Goal: Task Accomplishment & Management: Manage account settings

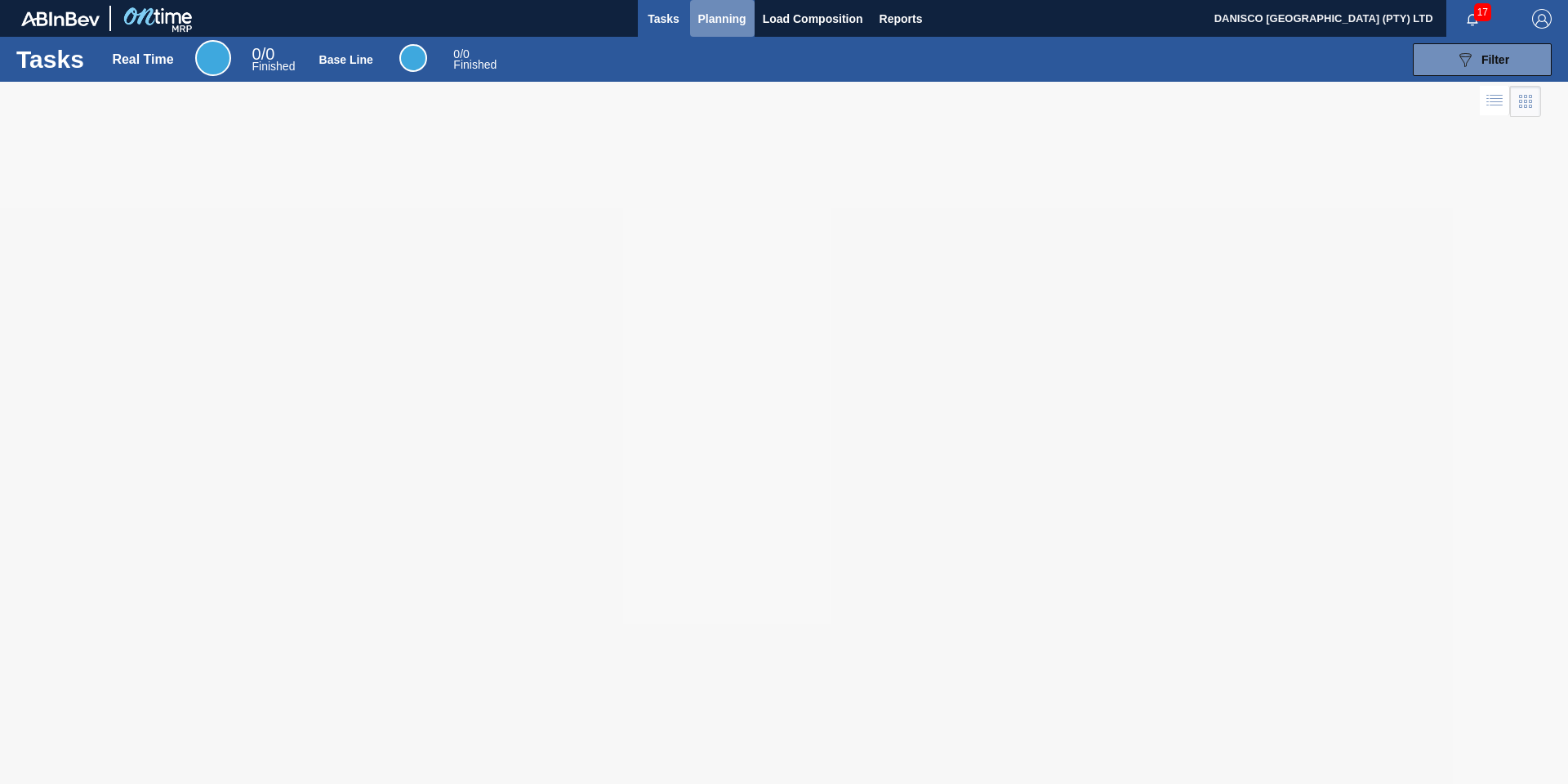
click at [715, 19] on span "Planning" at bounding box center [722, 18] width 48 height 19
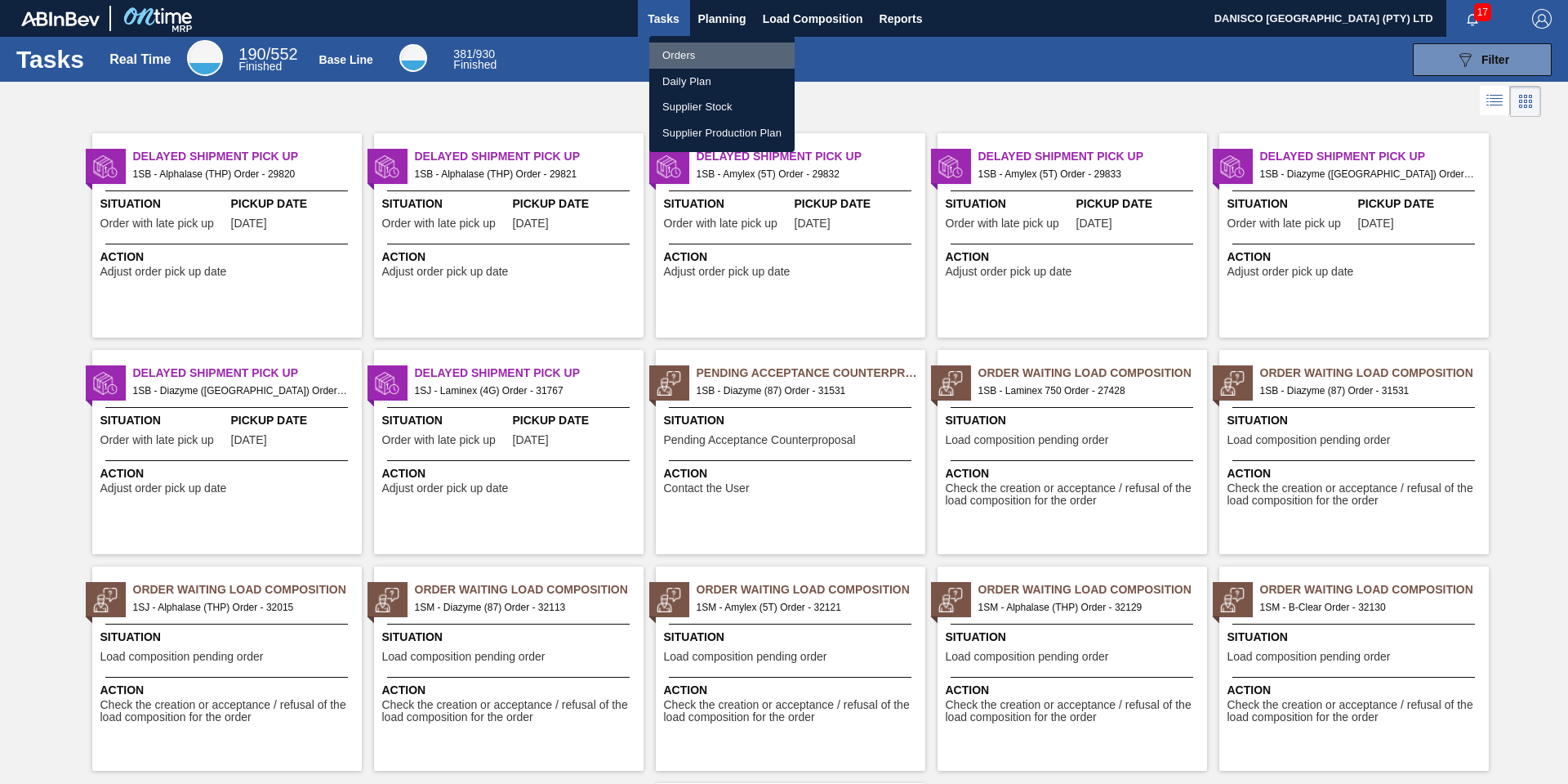
click at [693, 50] on li "Orders" at bounding box center [721, 55] width 145 height 26
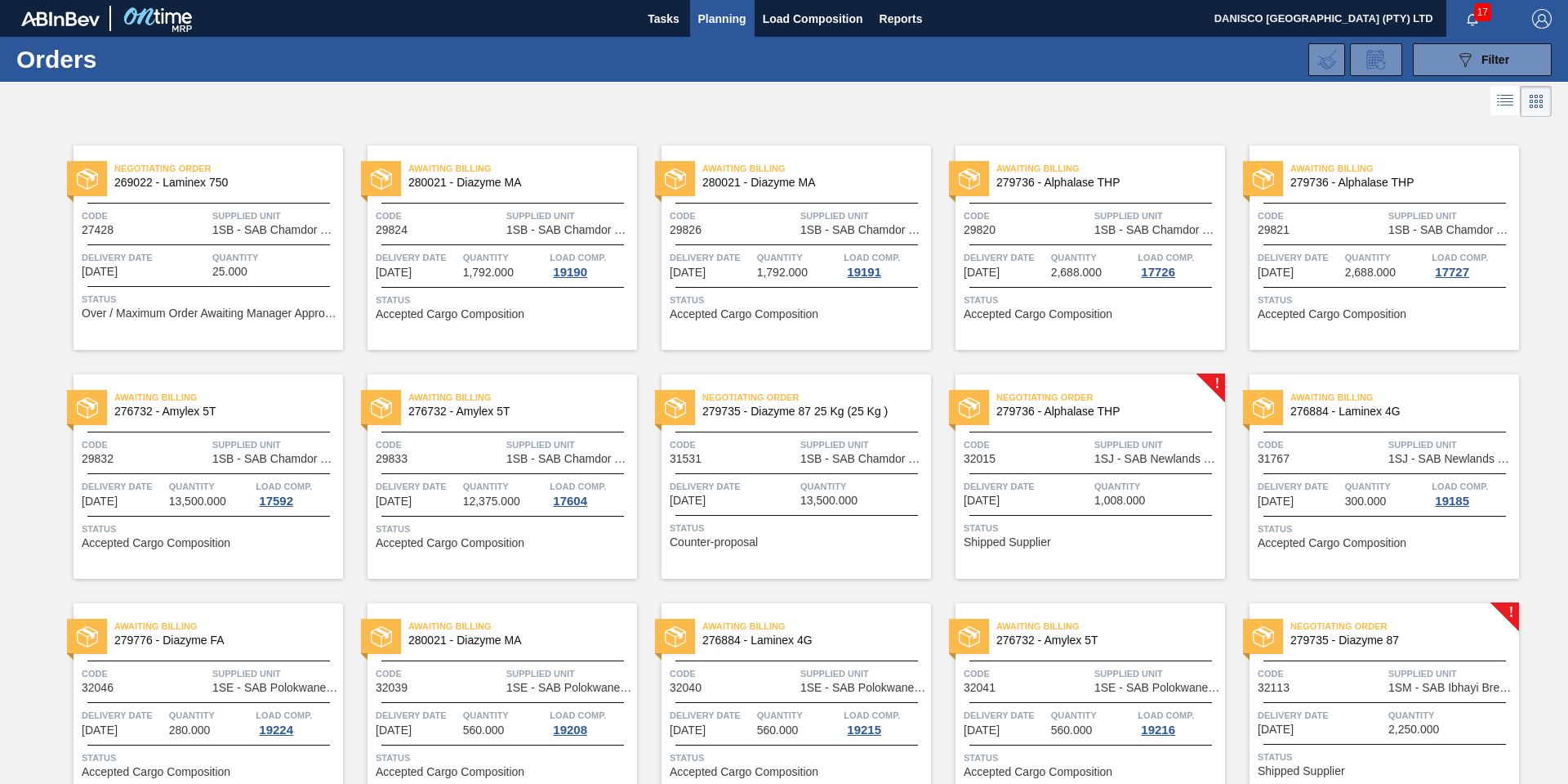
click at [948, 110] on div at bounding box center [784, 101] width 1568 height 39
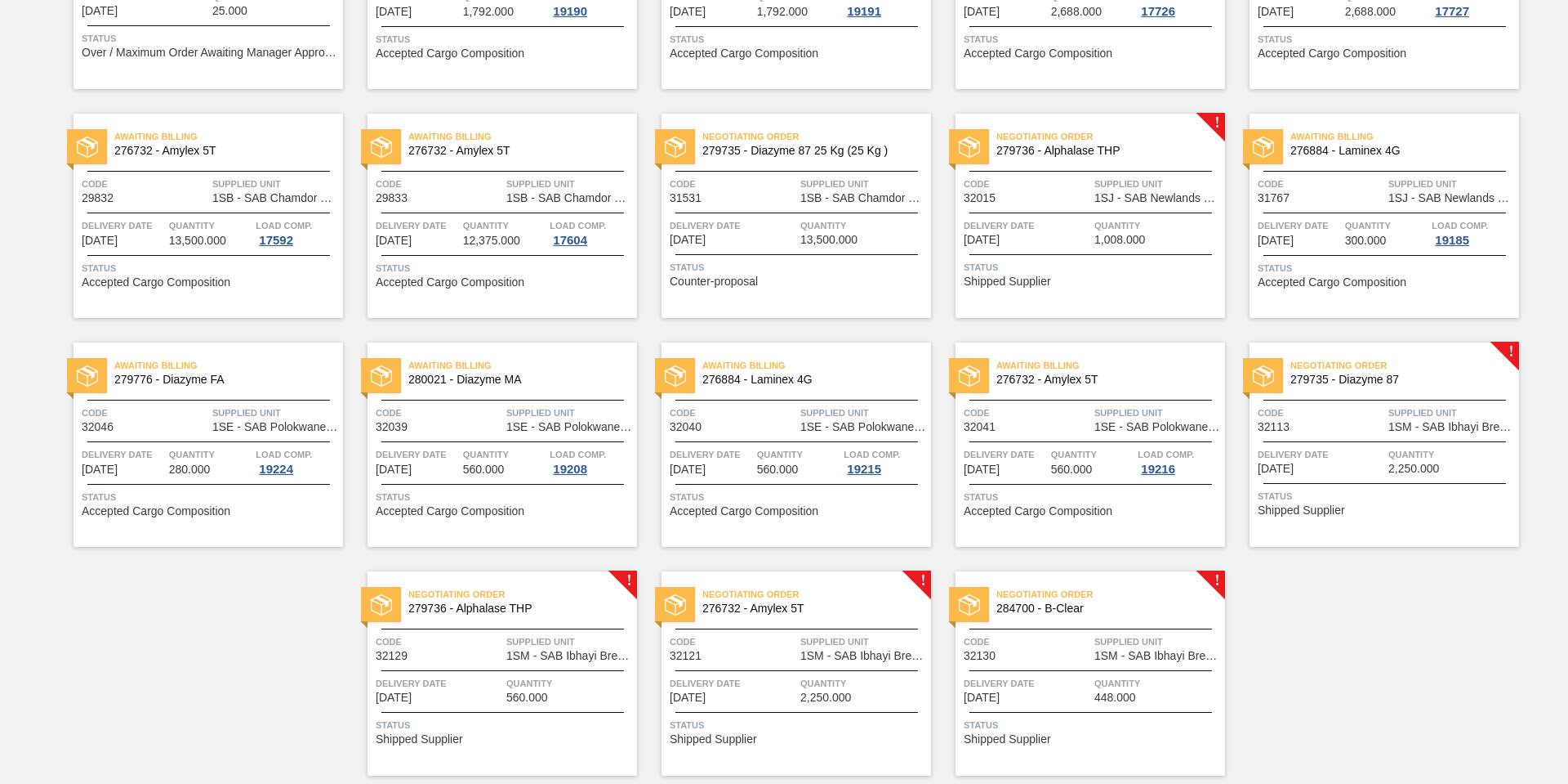
scroll to position [313, 0]
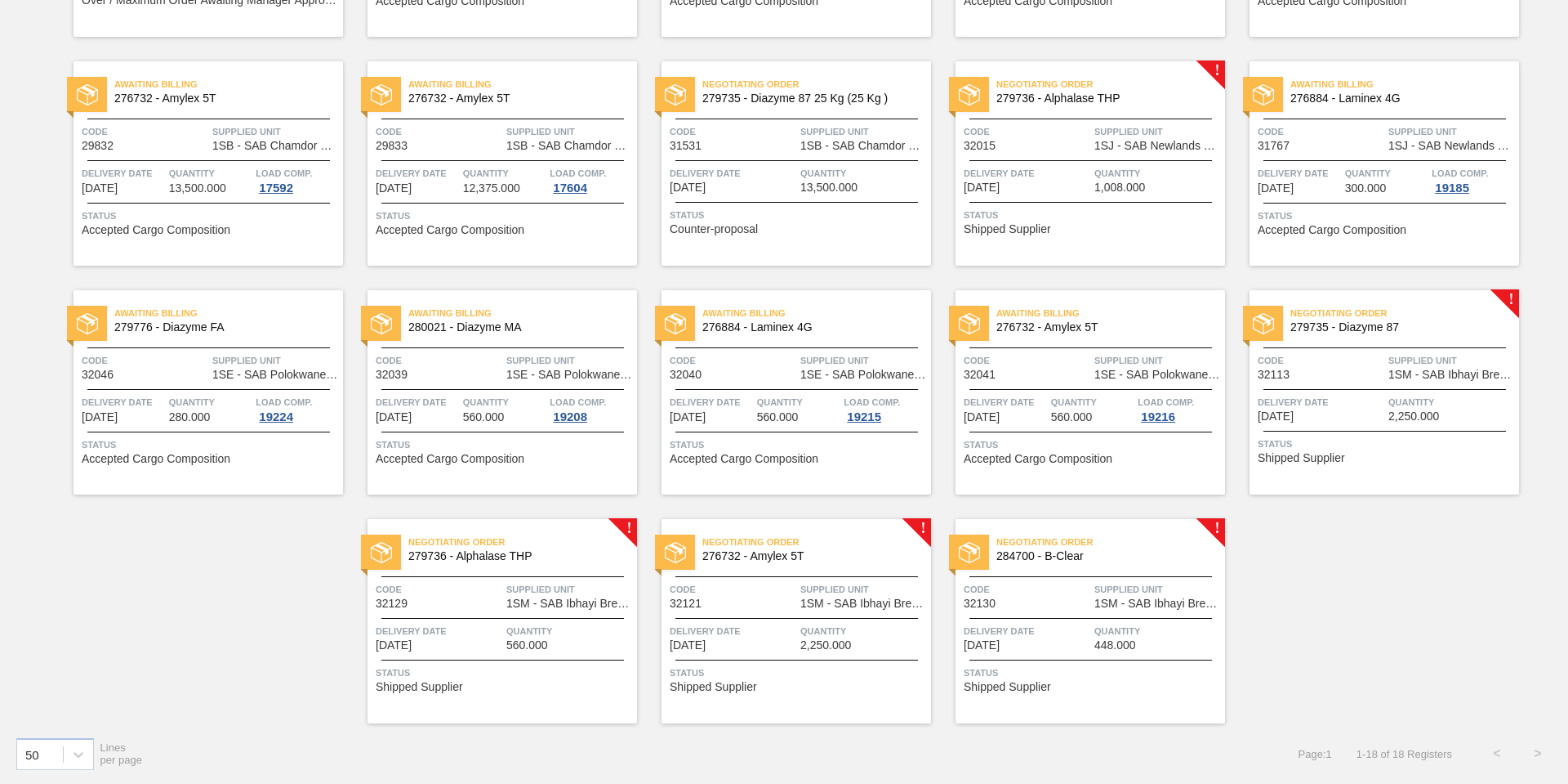
click at [1353, 390] on div "Negotiating Order 279735 - Diazyme 87 Code 32113 Supplied Unit 1SM - SAB Ibhayi…" at bounding box center [1384, 392] width 269 height 204
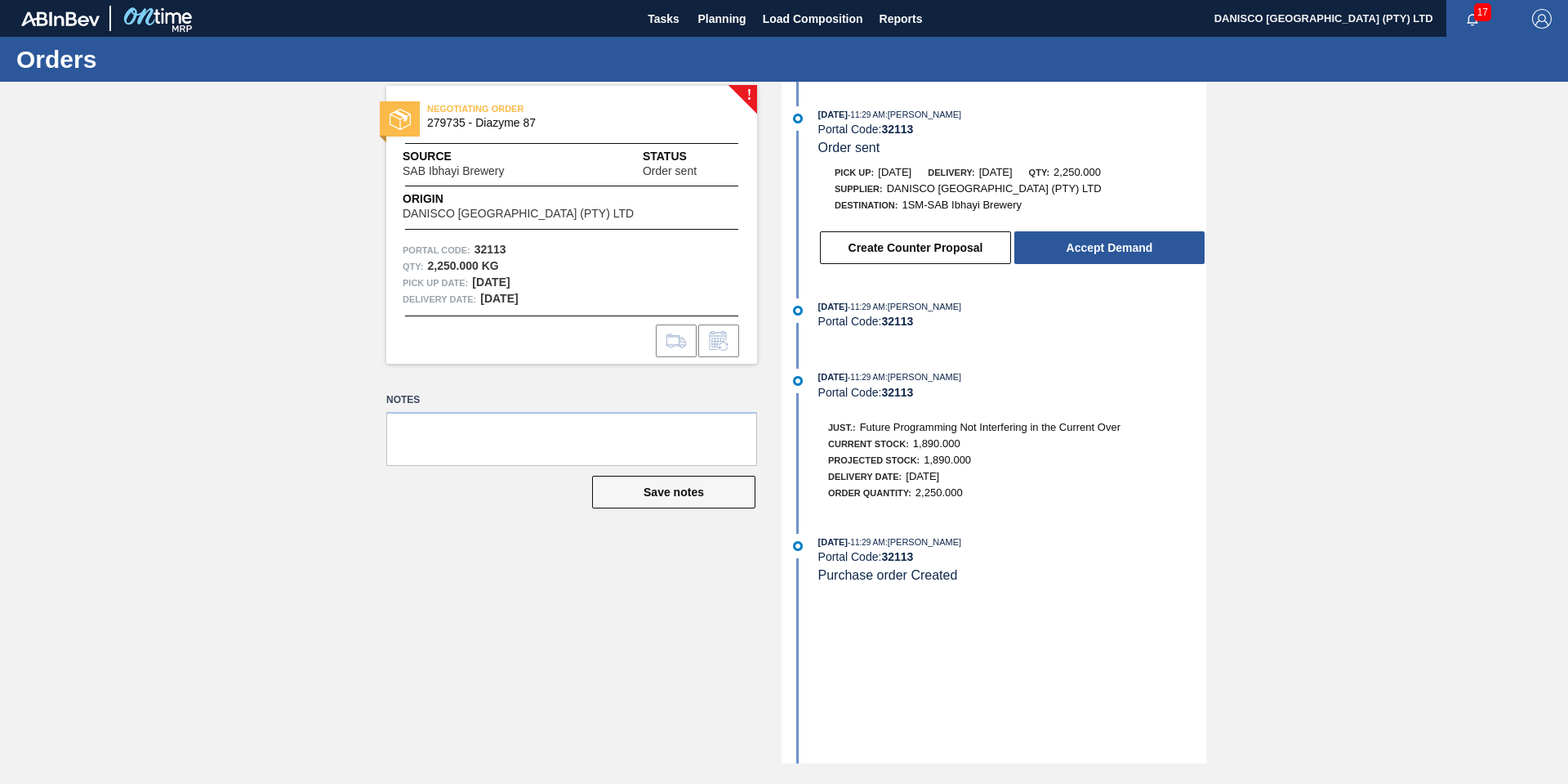
click at [1292, 330] on div "! NEGOTIATING ORDER 279735 - Diazyme 87 Source SAB Ibhayi Brewery Status Order …" at bounding box center [784, 422] width 1568 height 681
click at [149, 367] on div "! NEGOTIATING ORDER 279735 - Diazyme 87 Source SAB Ibhayi Brewery Status Order …" at bounding box center [784, 422] width 1568 height 681
click at [1385, 312] on div "! NEGOTIATING ORDER 279735 - Diazyme 87 Source SAB Ibhayi Brewery Status Order …" at bounding box center [784, 422] width 1568 height 681
click at [724, 15] on span "Planning" at bounding box center [722, 18] width 48 height 19
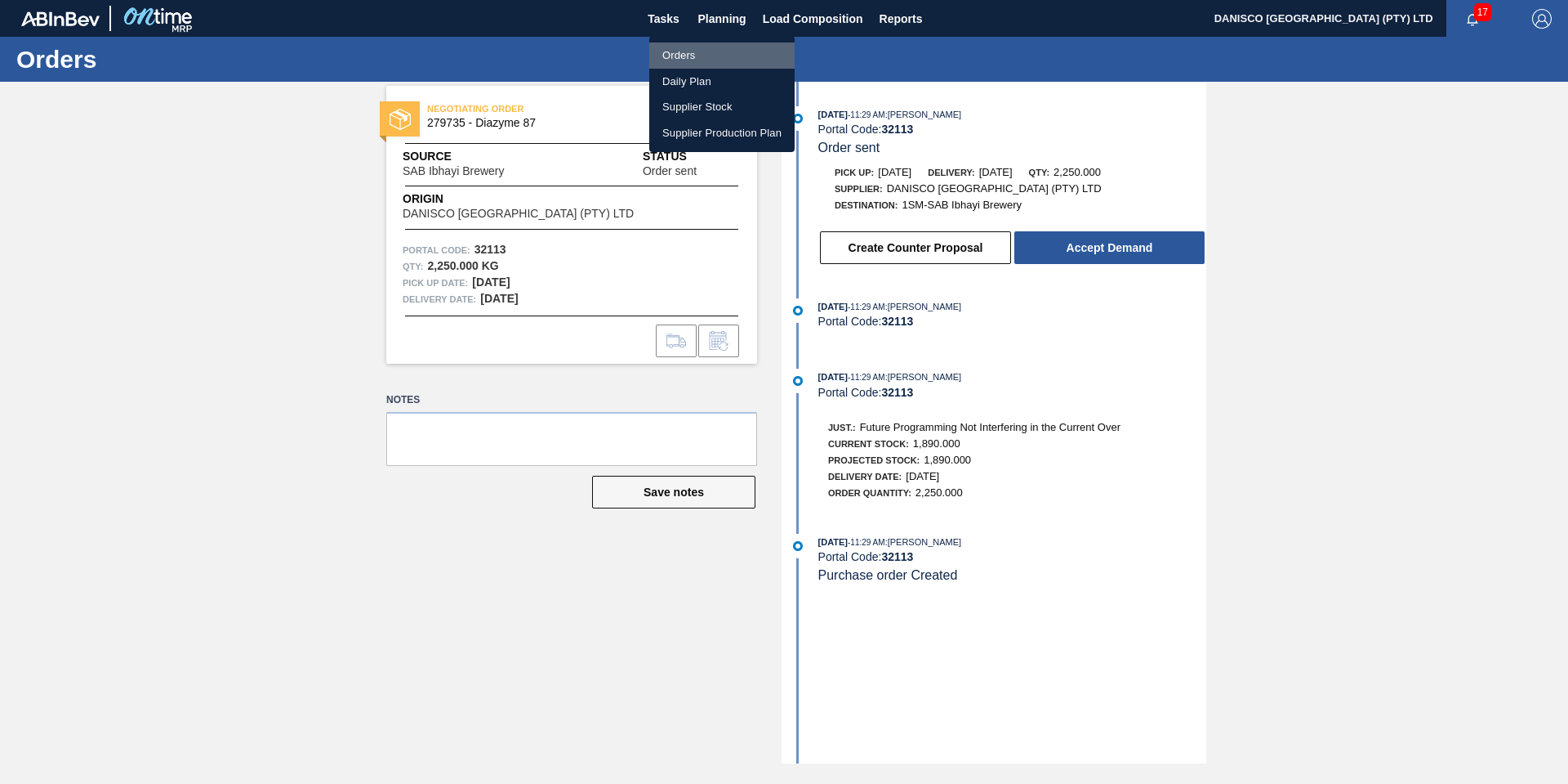
click at [683, 52] on li "Orders" at bounding box center [721, 55] width 145 height 26
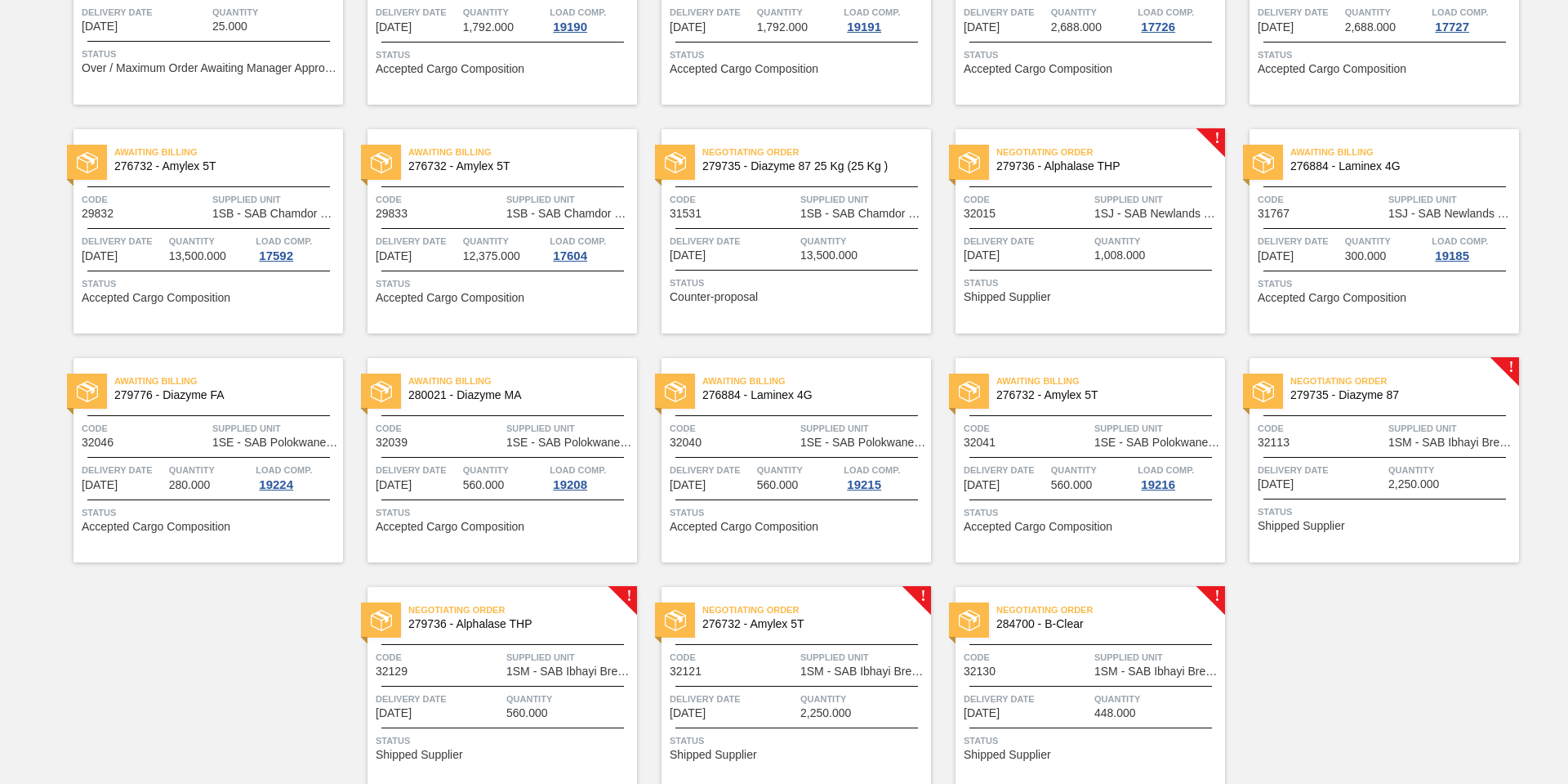
scroll to position [313, 0]
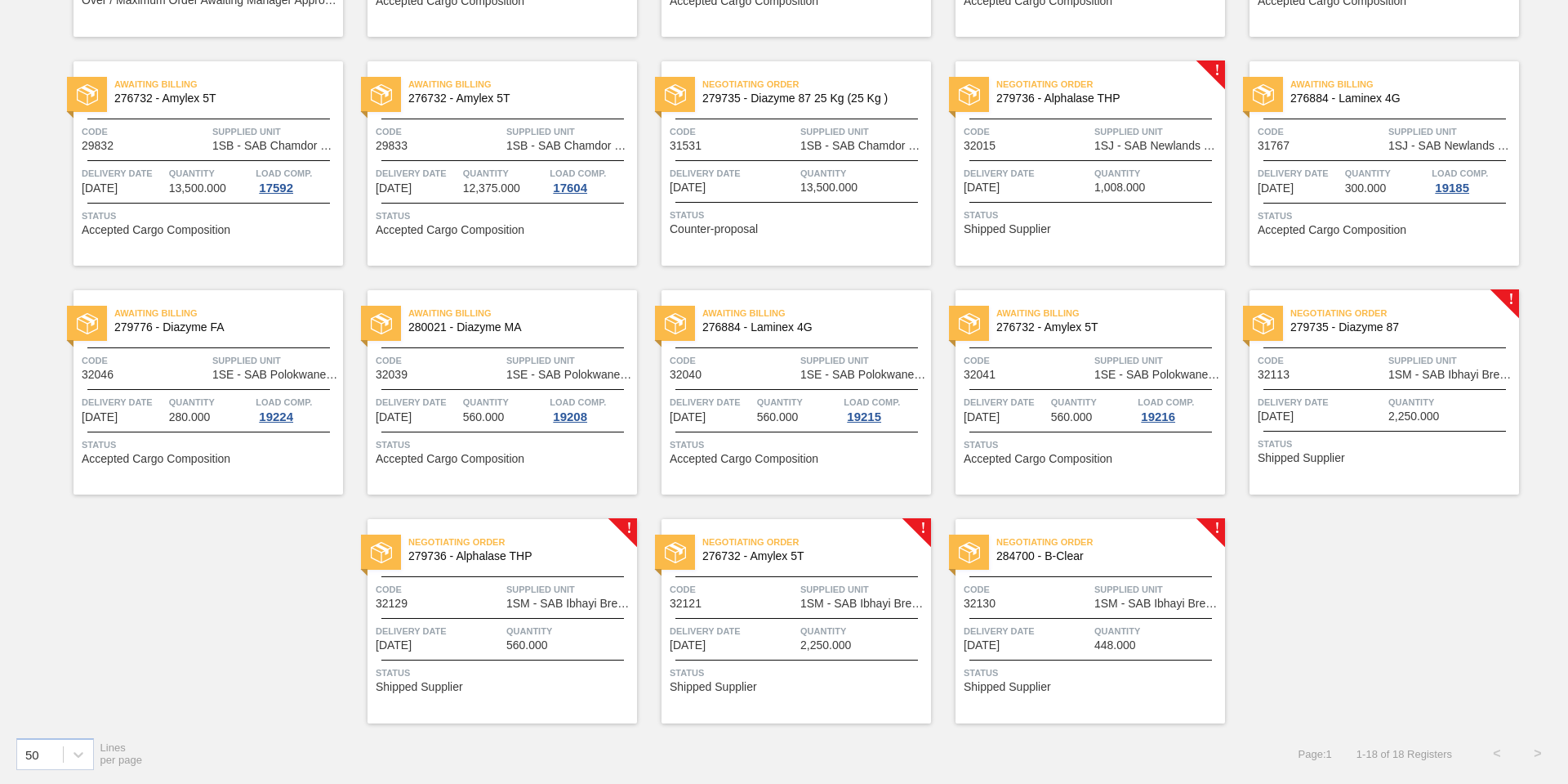
click at [769, 620] on div "Negotiating Order 276732 - Amylex 5T Code 32121 Supplied Unit 1SM - SAB Ibhayi …" at bounding box center [796, 620] width 269 height 204
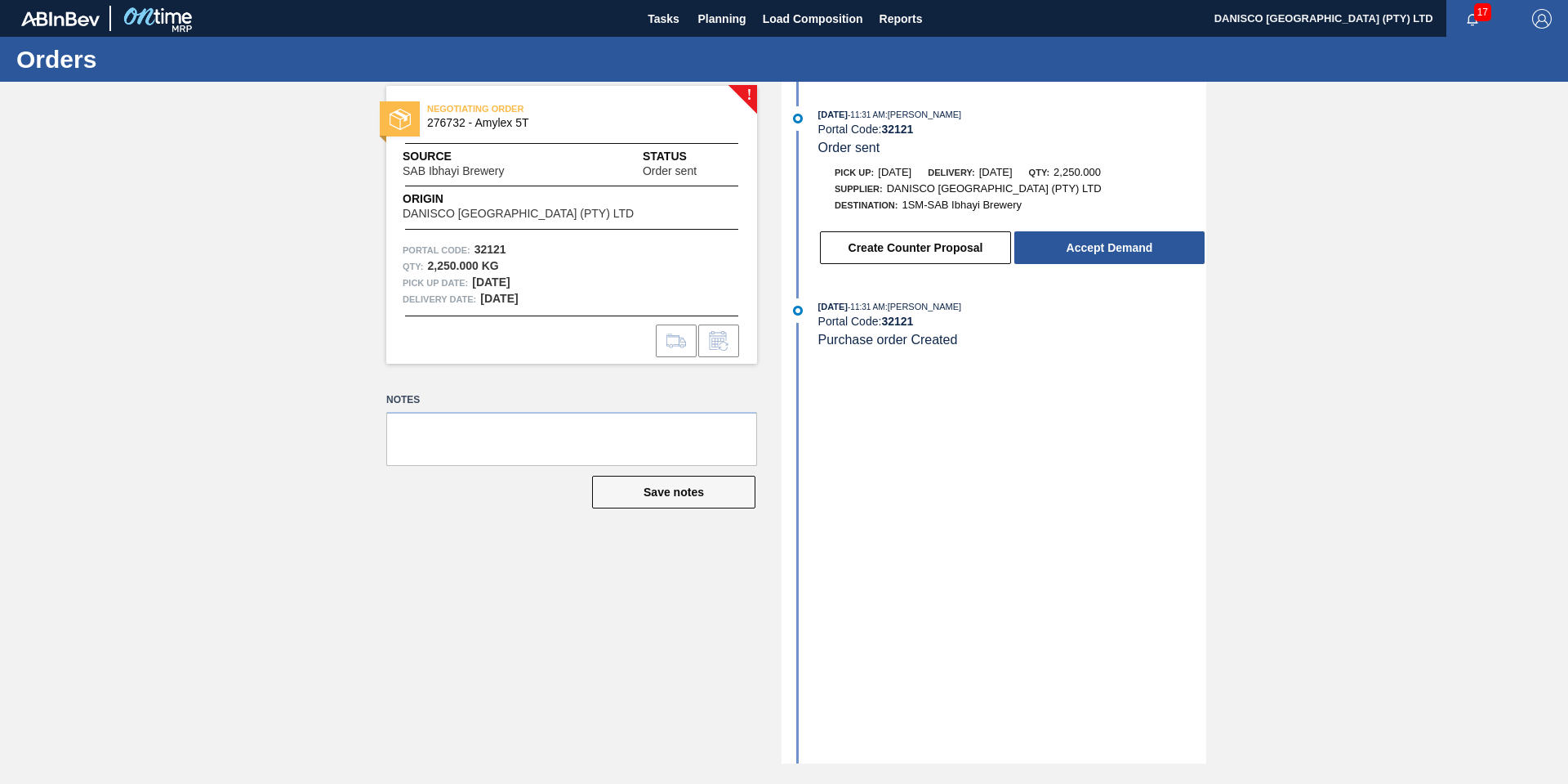
click at [1337, 404] on div "! NEGOTIATING ORDER 276732 - Amylex 5T Source SAB Ibhayi Brewery Status Order s…" at bounding box center [784, 422] width 1568 height 681
click at [1263, 200] on div "! NEGOTIATING ORDER 276732 - Amylex 5T Source SAB Ibhayi Brewery Status Order s…" at bounding box center [784, 422] width 1568 height 681
click at [233, 371] on div "! NEGOTIATING ORDER 276732 - Amylex 5T Source SAB Ibhayi Brewery Status Order s…" at bounding box center [784, 422] width 1568 height 681
drag, startPoint x: 301, startPoint y: 440, endPoint x: 540, endPoint y: 67, distance: 443.0
click at [301, 440] on div "! NEGOTIATING ORDER 276732 - Amylex 5T Source SAB Ibhayi Brewery Status Order s…" at bounding box center [784, 422] width 1568 height 681
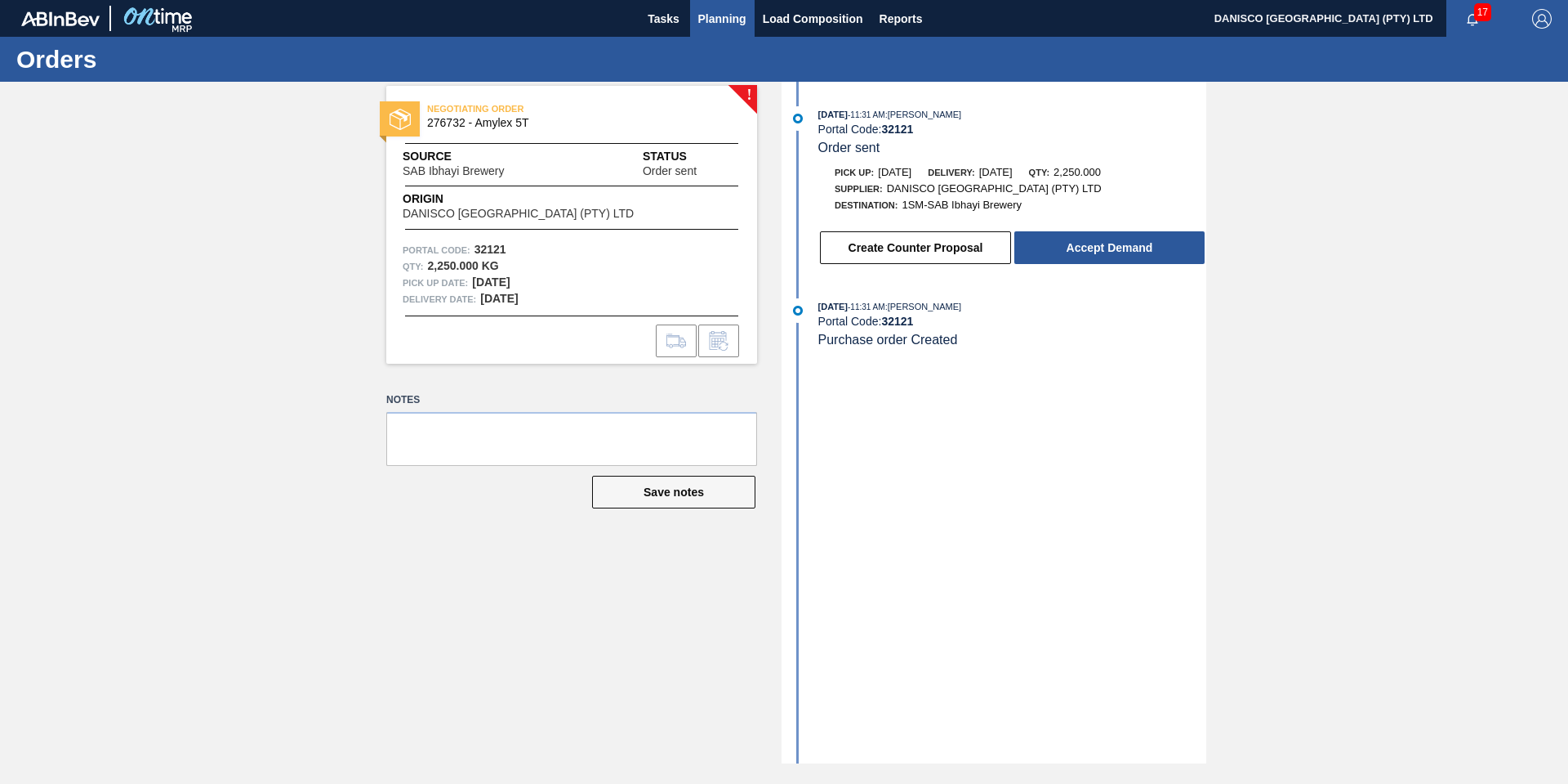
click at [738, 13] on span "Planning" at bounding box center [722, 18] width 48 height 19
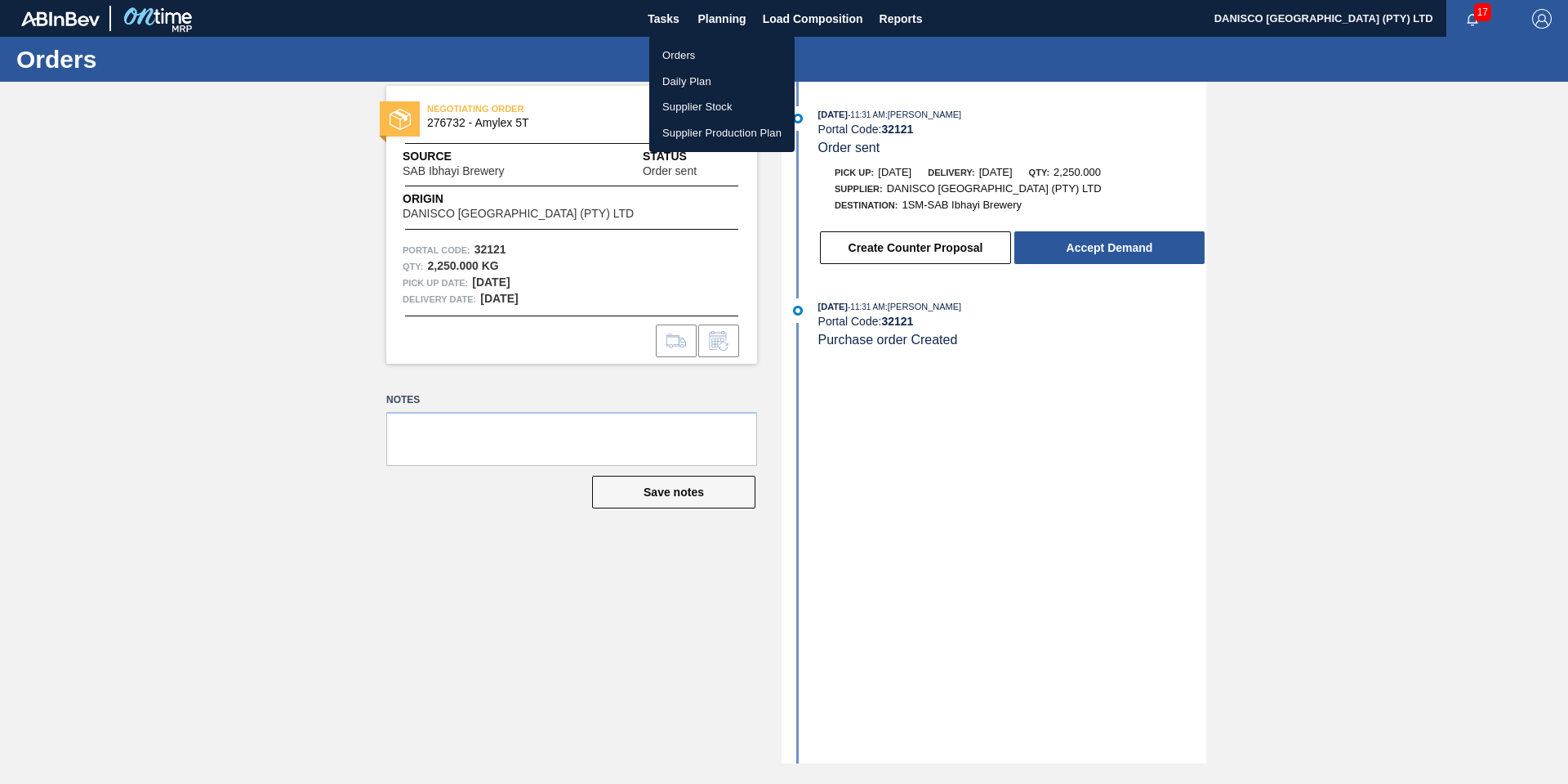
click at [685, 56] on li "Orders" at bounding box center [721, 55] width 145 height 26
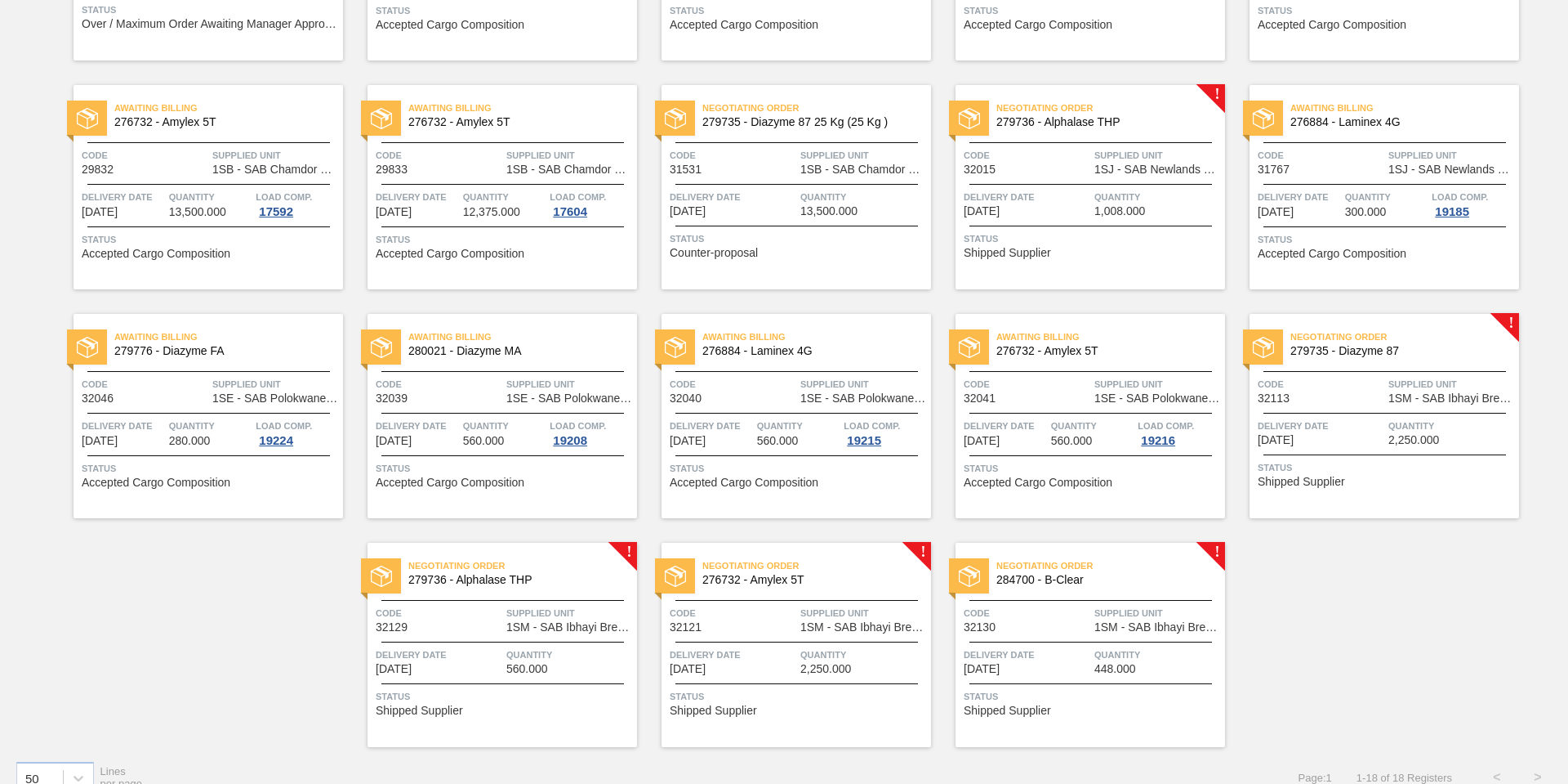
scroll to position [313, 0]
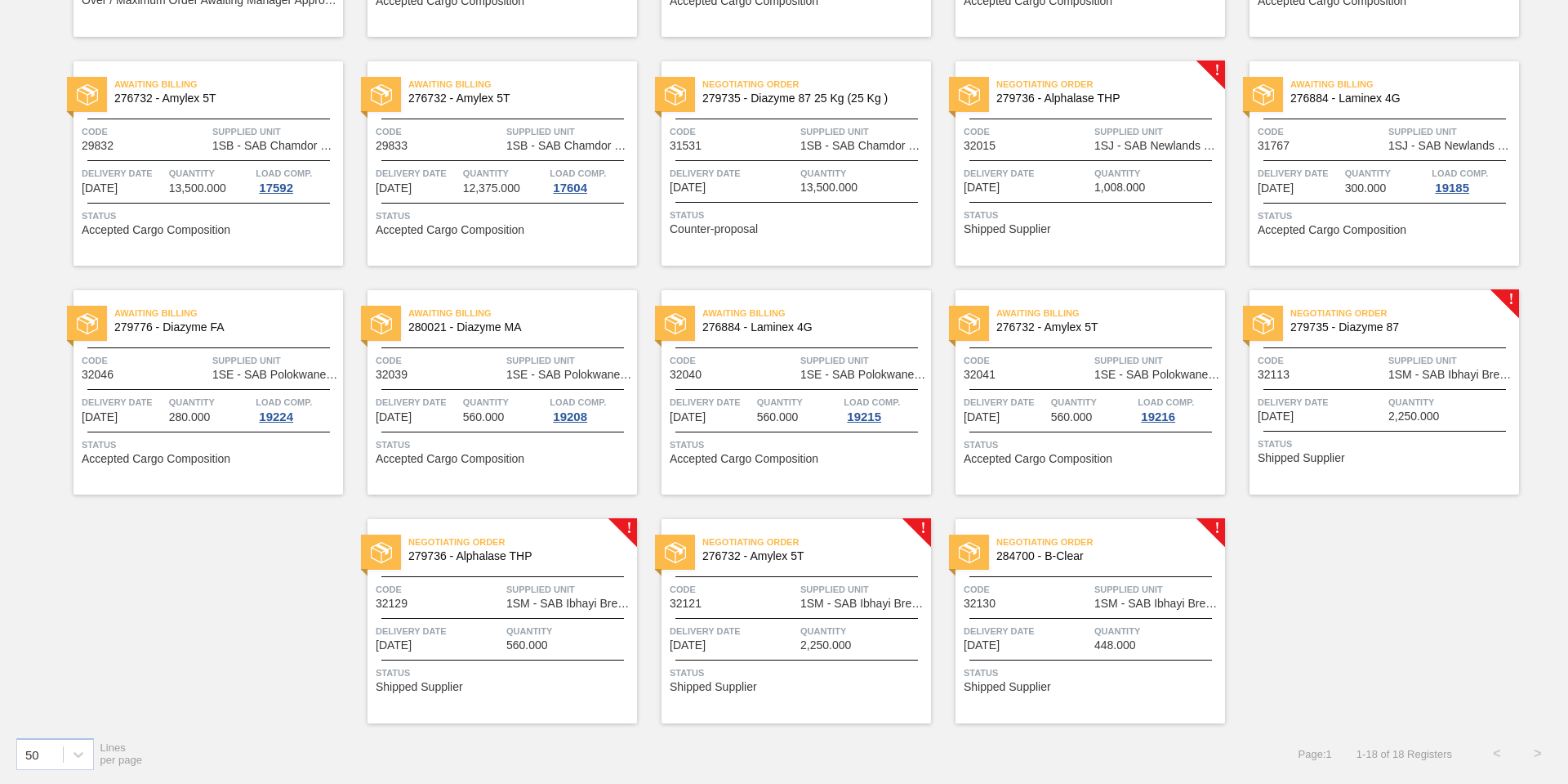
click at [490, 628] on span "Delivery Date" at bounding box center [439, 630] width 127 height 16
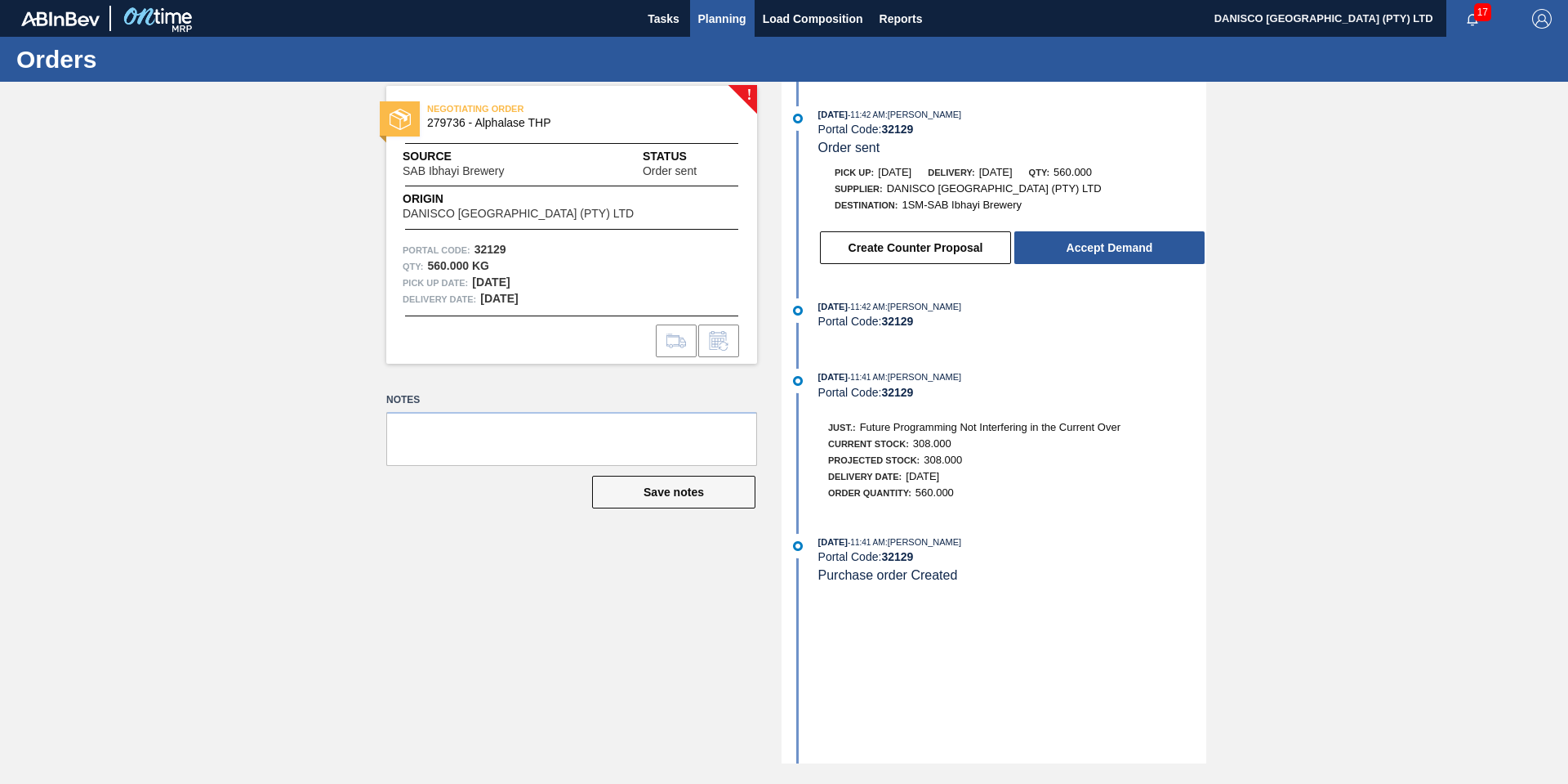
click at [724, 27] on span "Planning" at bounding box center [722, 18] width 48 height 19
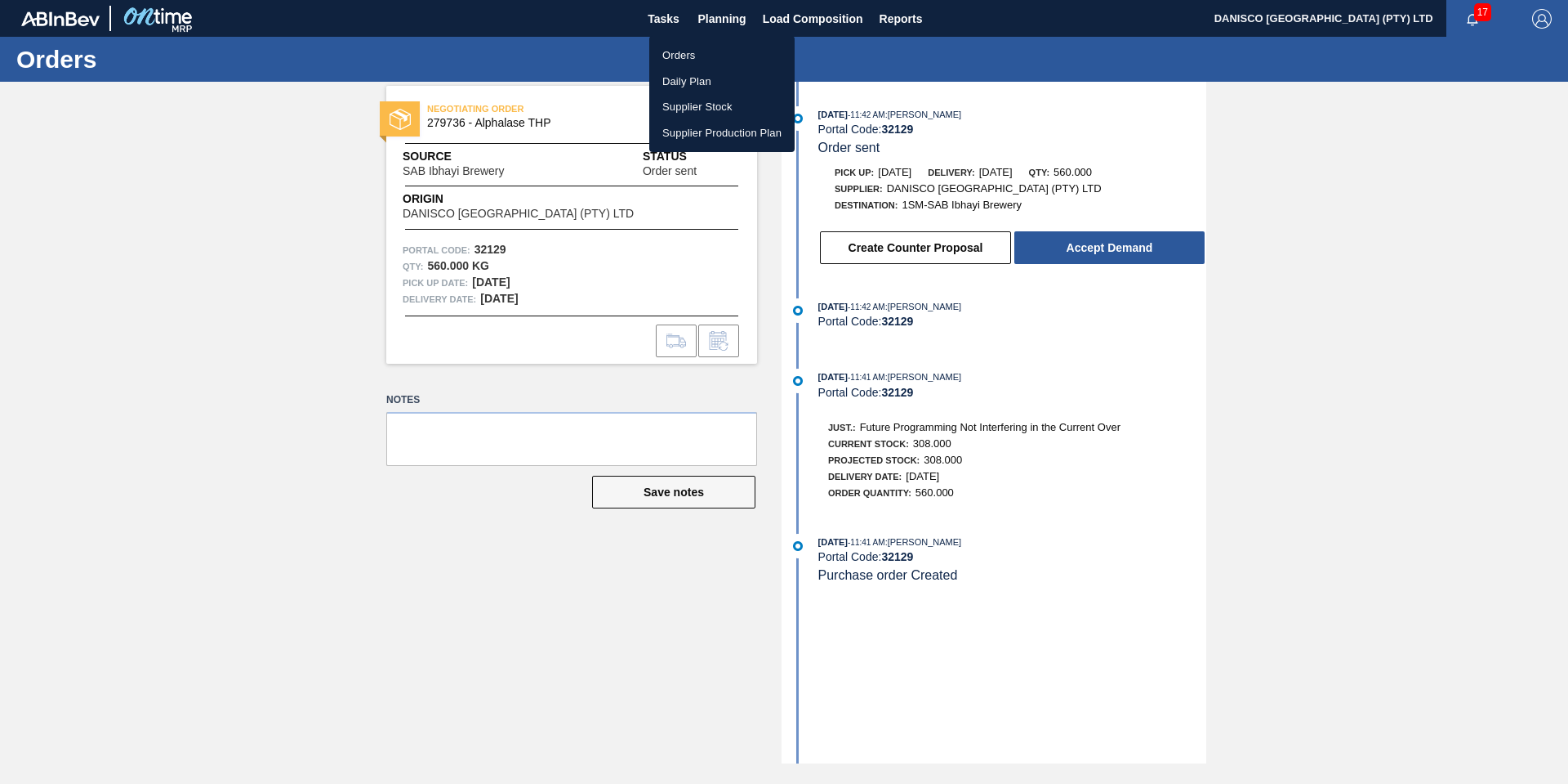
click at [700, 50] on li "Orders" at bounding box center [721, 55] width 145 height 26
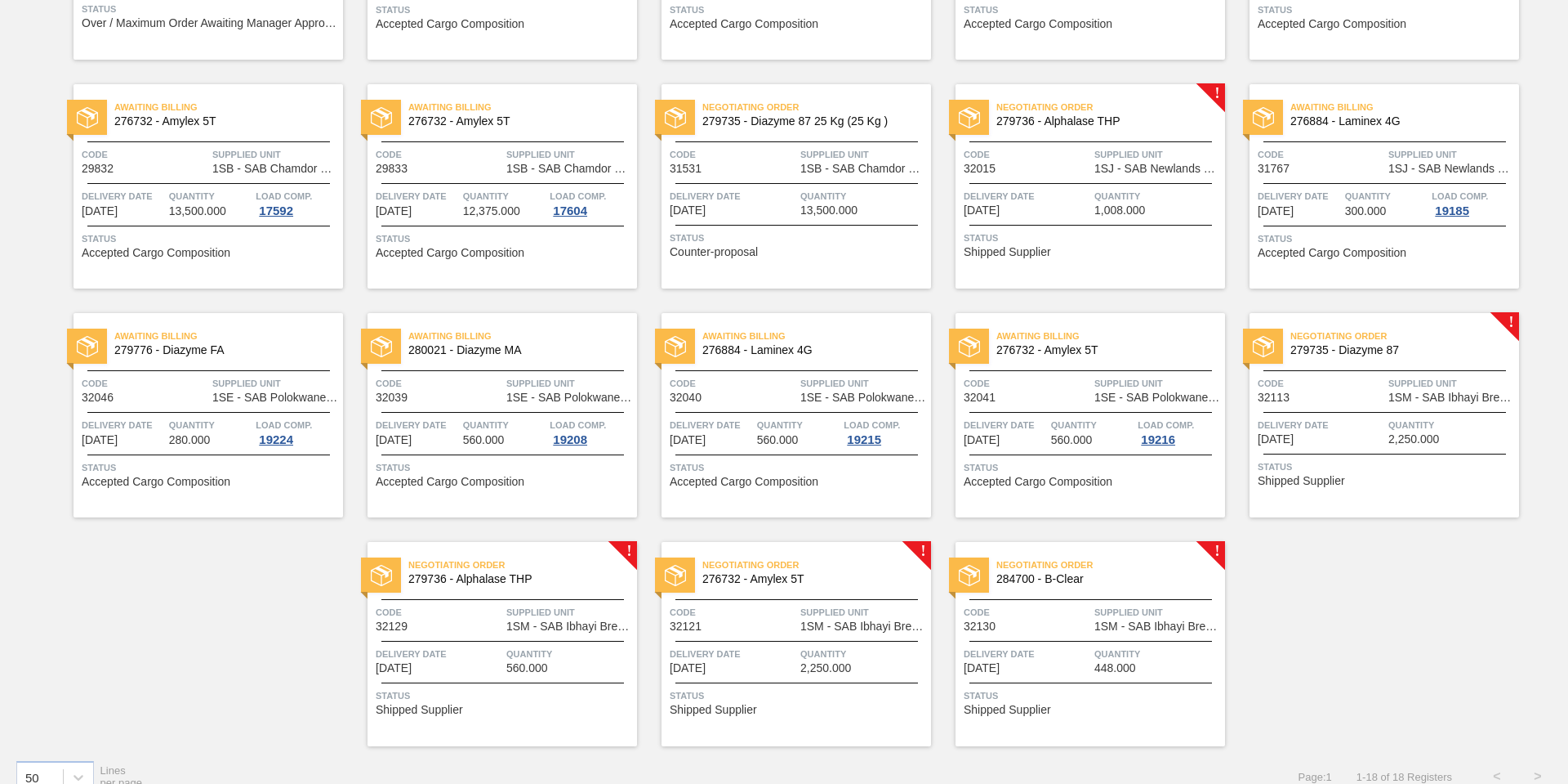
scroll to position [313, 0]
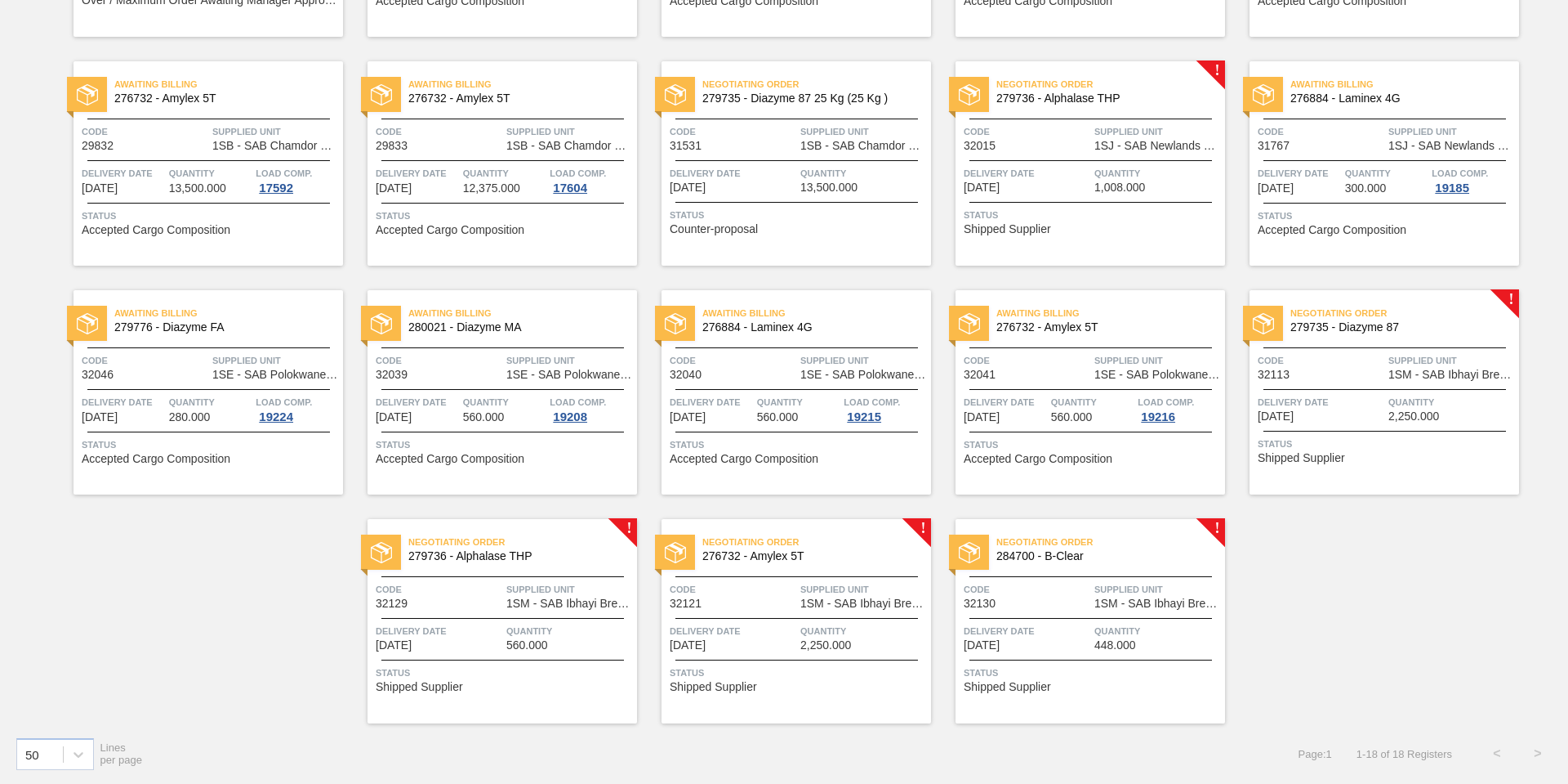
click at [1057, 637] on span "Delivery Date" at bounding box center [1027, 630] width 127 height 16
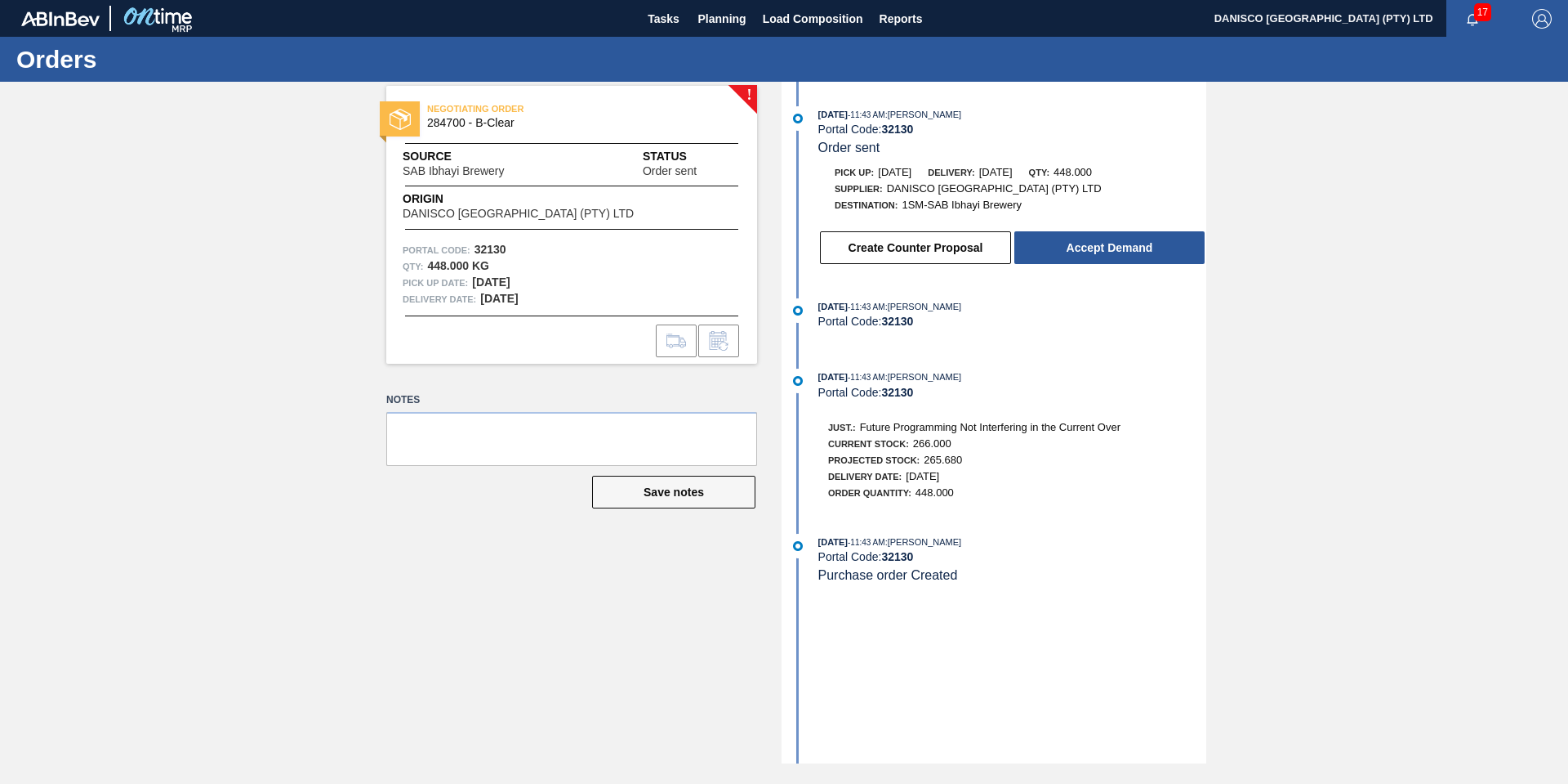
click at [112, 473] on div "! NEGOTIATING ORDER 284700 - B-Clear Source SAB Ibhayi Brewery Status Order sen…" at bounding box center [784, 422] width 1568 height 681
click at [1372, 222] on div "! NEGOTIATING ORDER 284700 - B-Clear Source SAB Ibhayi Brewery Status Order sen…" at bounding box center [784, 422] width 1568 height 681
click at [1375, 420] on div "! NEGOTIATING ORDER 284700 - B-Clear Source SAB Ibhayi Brewery Status Order sen…" at bounding box center [784, 422] width 1568 height 681
click at [225, 212] on div "! NEGOTIATING ORDER 284700 - B-Clear Source SAB Ibhayi Brewery Status Order sen…" at bounding box center [784, 422] width 1568 height 681
